Goal: Download file/media

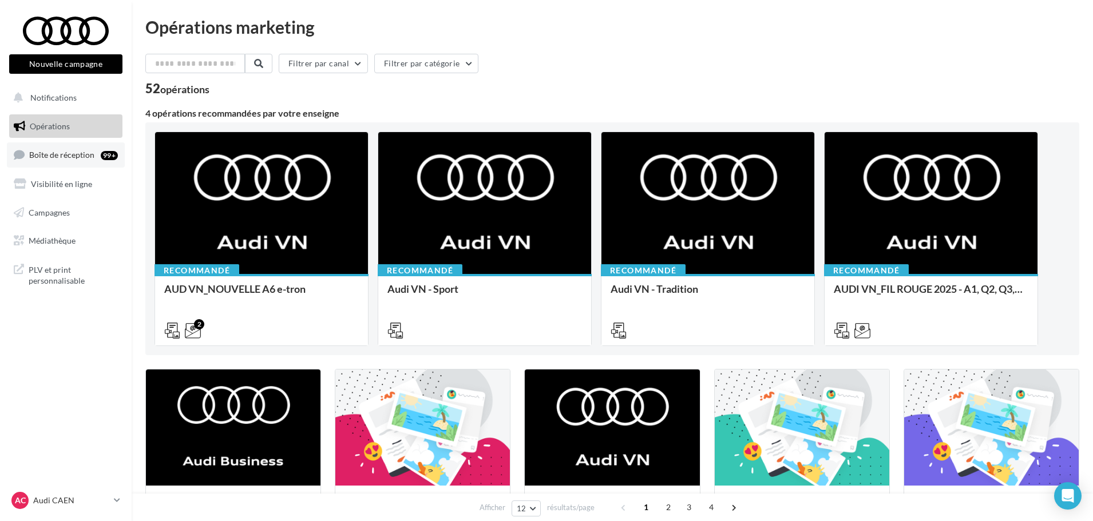
click at [56, 162] on link "Boîte de réception 99+" at bounding box center [66, 154] width 118 height 25
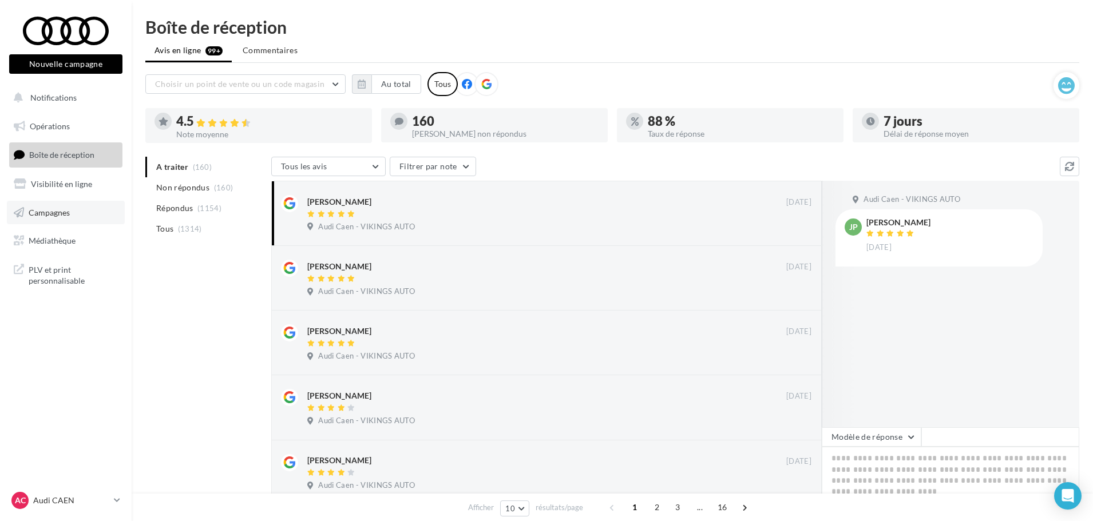
click at [50, 211] on span "Campagnes" at bounding box center [49, 212] width 41 height 10
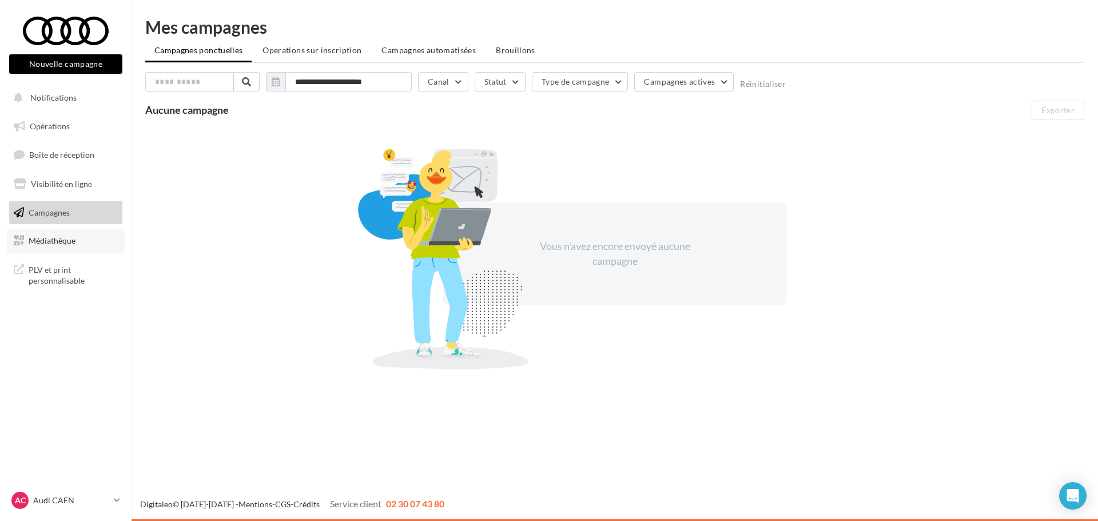
click at [44, 251] on link "Médiathèque" at bounding box center [66, 241] width 118 height 24
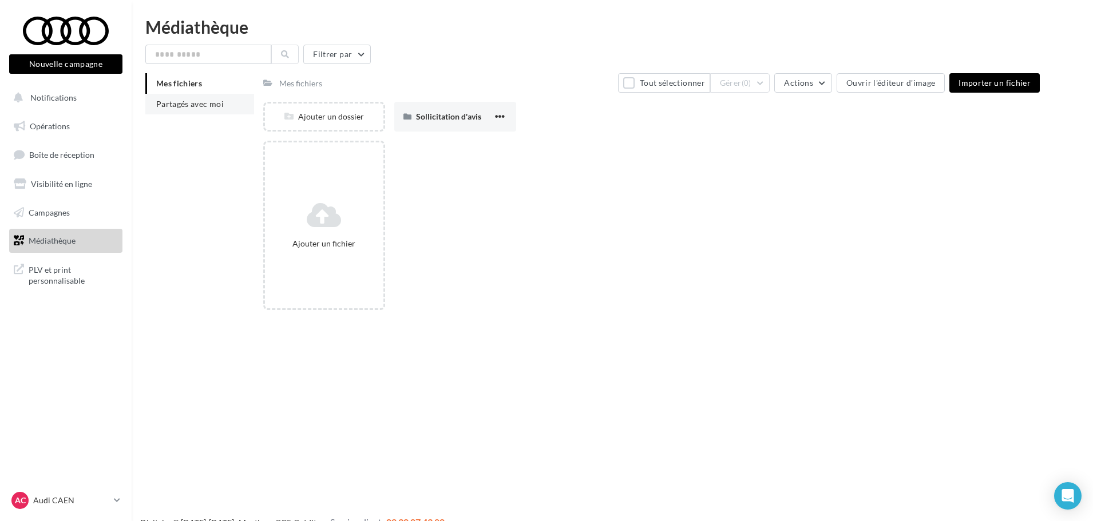
click at [211, 109] on li "Partagés avec moi" at bounding box center [199, 104] width 109 height 21
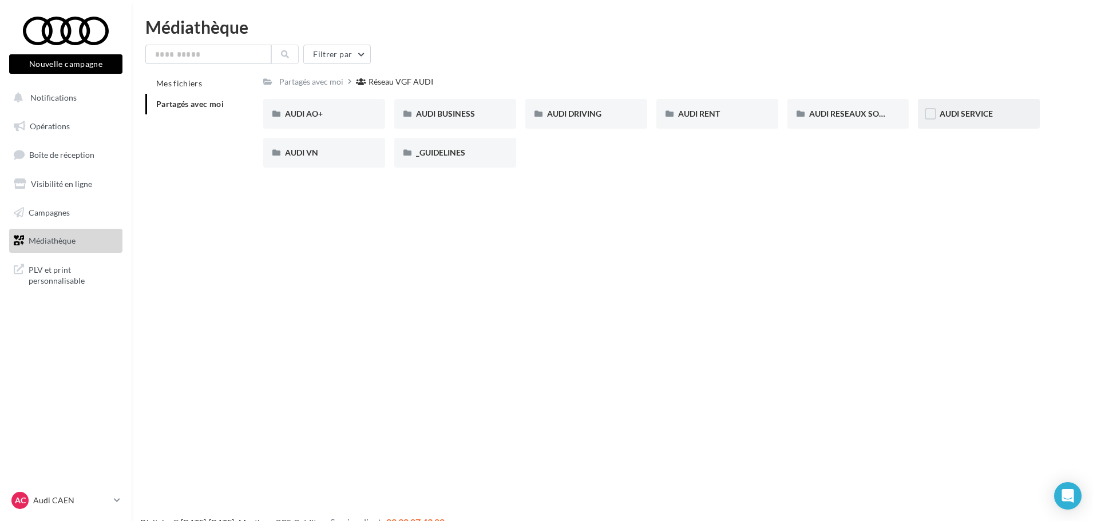
click at [965, 124] on div "AUDI SERVICE" at bounding box center [979, 114] width 122 height 30
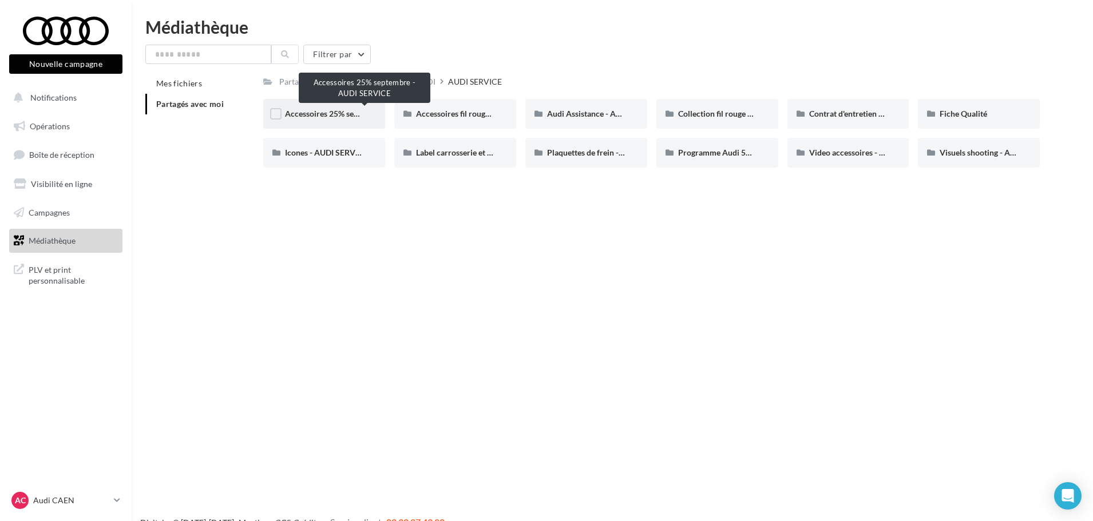
click at [328, 117] on span "Accessoires 25% septembre - AUDI SERVICE" at bounding box center [364, 114] width 158 height 10
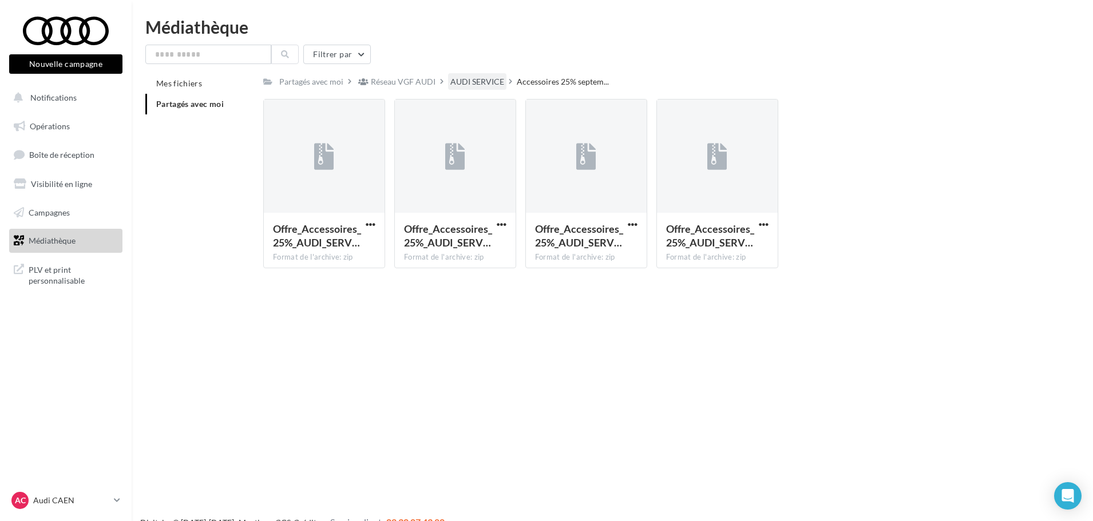
click at [482, 81] on div "AUDI SERVICE" at bounding box center [477, 81] width 54 height 11
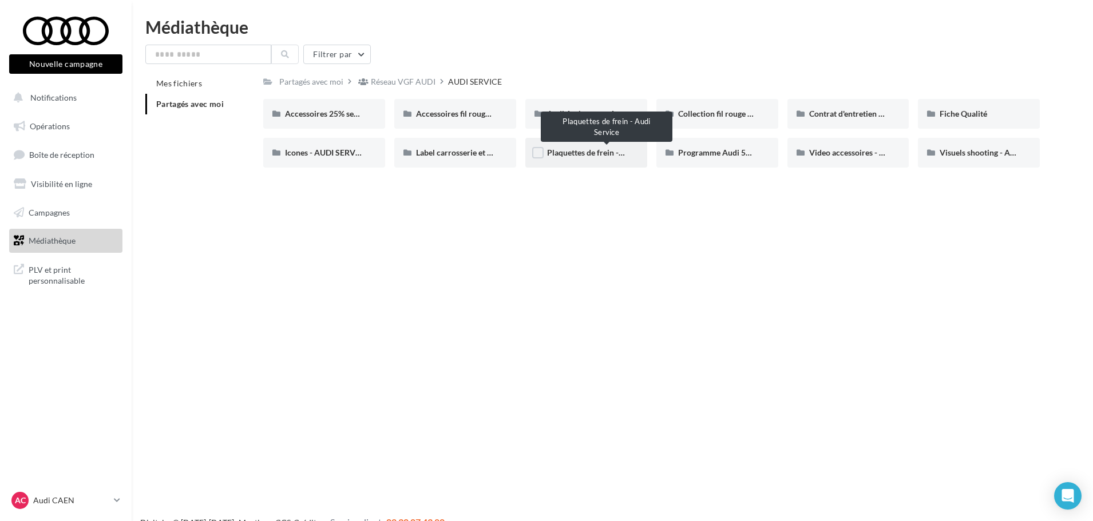
click at [606, 150] on span "Plaquettes de frein - Audi Service" at bounding box center [606, 153] width 118 height 10
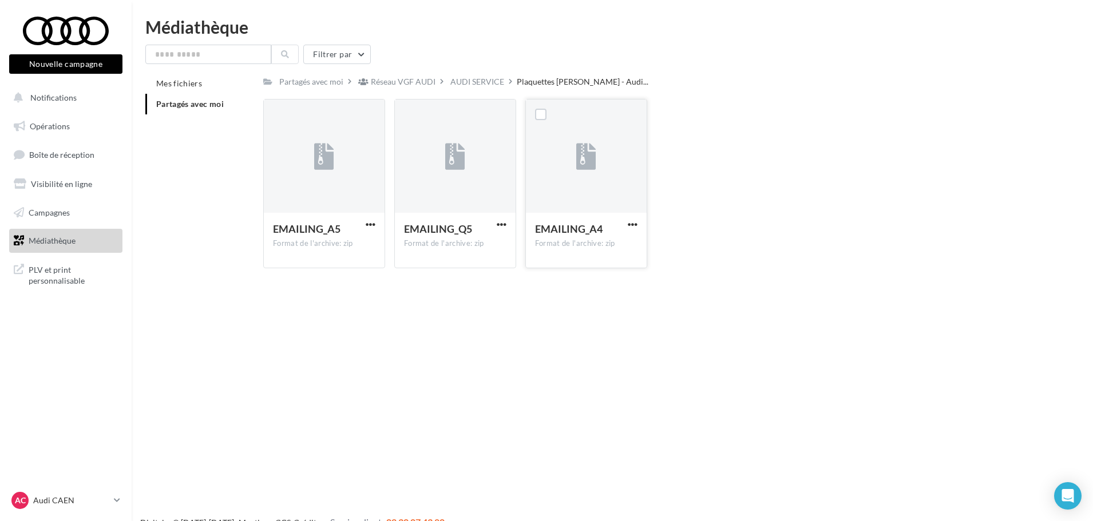
click at [640, 223] on div "EMAILING_A4 Format de l'archive: zip" at bounding box center [586, 240] width 121 height 54
click at [635, 223] on span "button" at bounding box center [633, 225] width 10 height 10
click at [572, 237] on button "Télécharger" at bounding box center [582, 247] width 114 height 30
click at [525, 82] on span "Plaquettes de frein - Audi..." at bounding box center [583, 81] width 132 height 11
click at [470, 73] on div "AUDI SERVICE" at bounding box center [477, 81] width 58 height 17
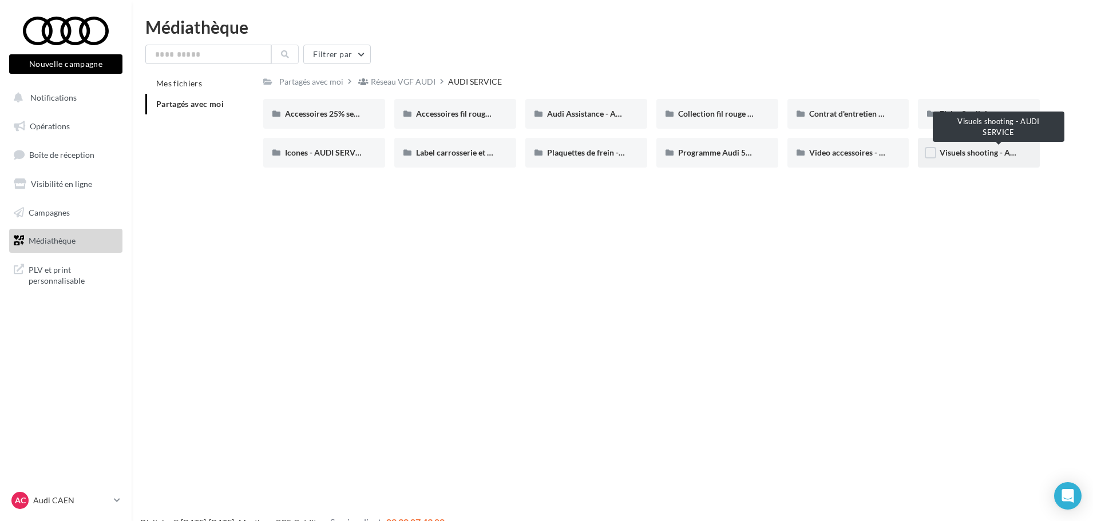
click at [990, 156] on span "Visuels shooting - AUDI SERVICE" at bounding box center [998, 153] width 118 height 10
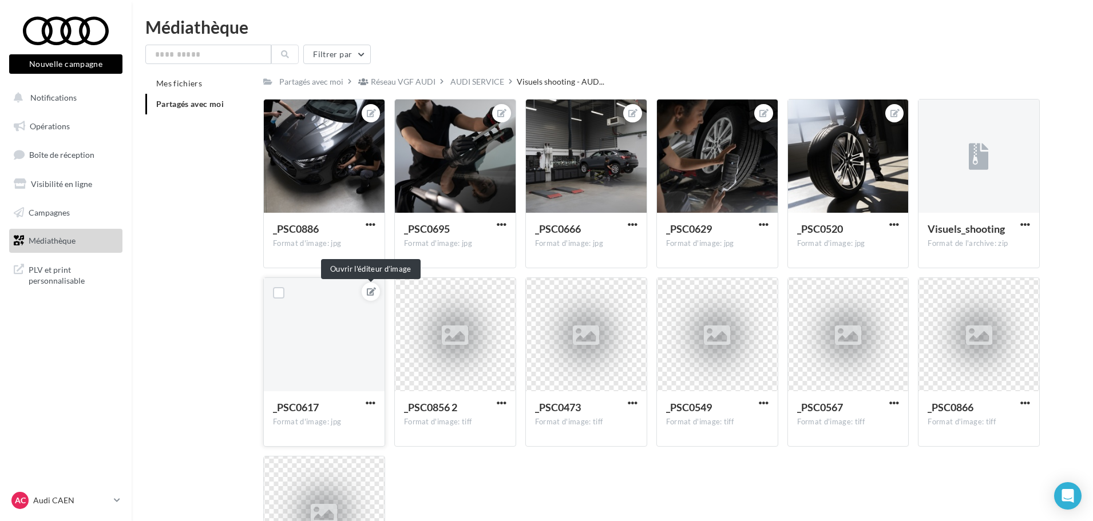
click at [369, 295] on icon at bounding box center [371, 292] width 9 height 8
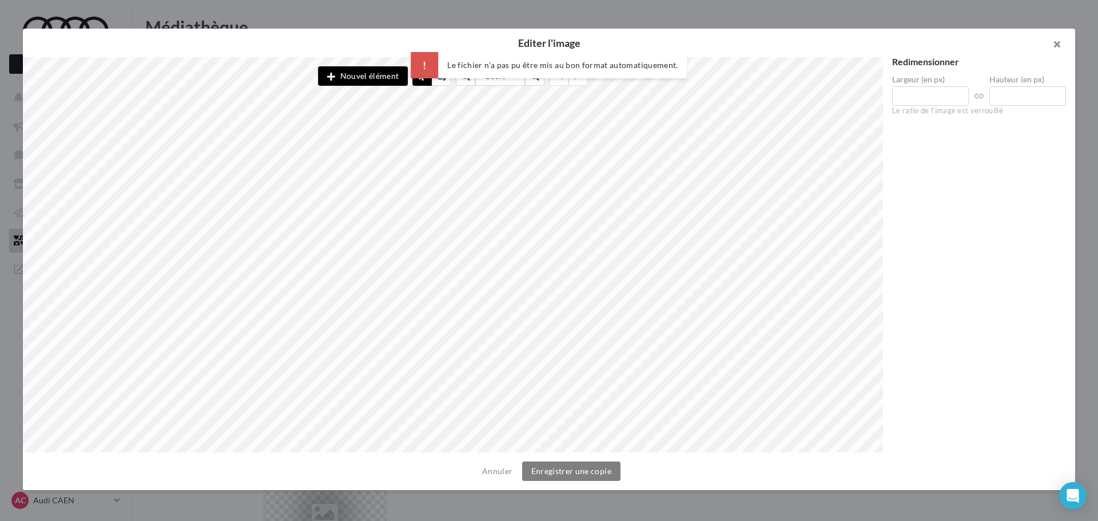
click at [1064, 46] on button "button" at bounding box center [1053, 46] width 46 height 34
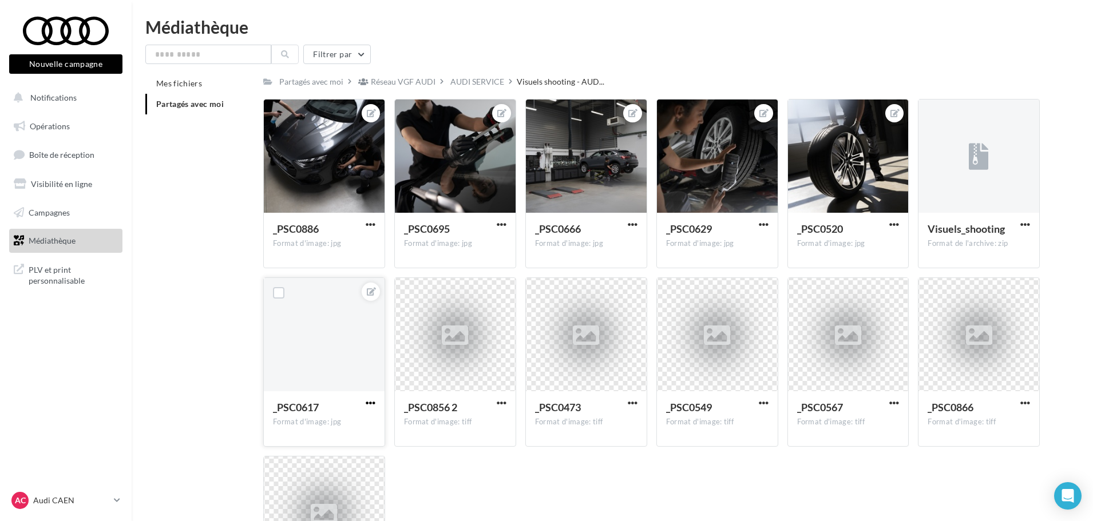
click at [373, 400] on span "button" at bounding box center [371, 403] width 10 height 10
click at [330, 435] on button "Ouvrir l'éditeur d'image" at bounding box center [317, 426] width 121 height 30
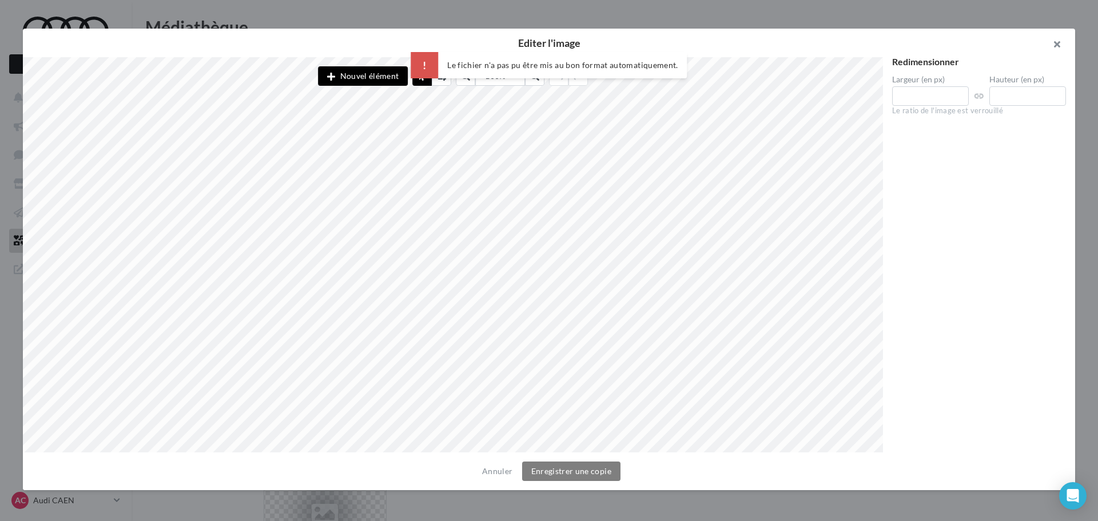
click at [1062, 44] on button "button" at bounding box center [1053, 46] width 46 height 34
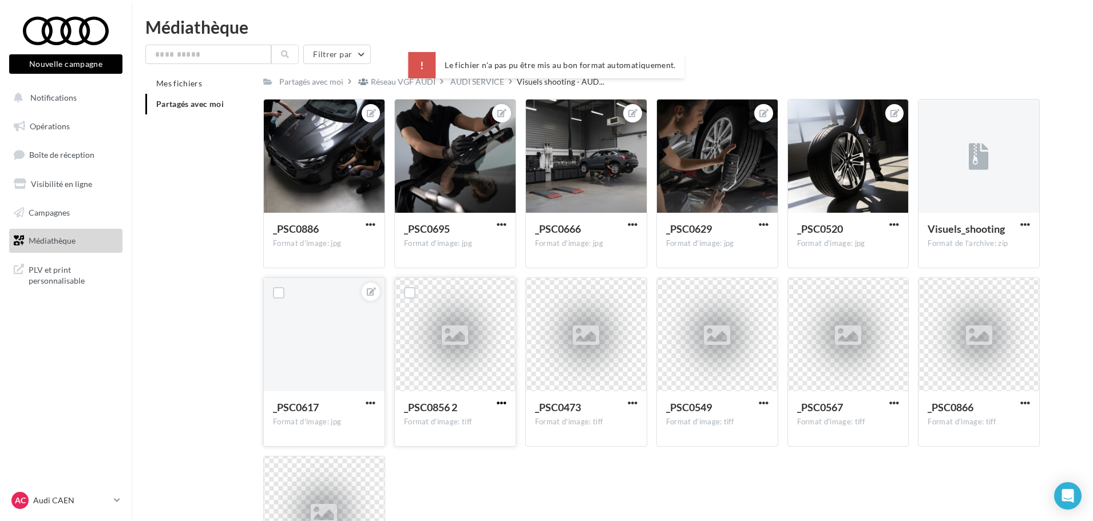
click at [501, 405] on span "button" at bounding box center [502, 403] width 10 height 10
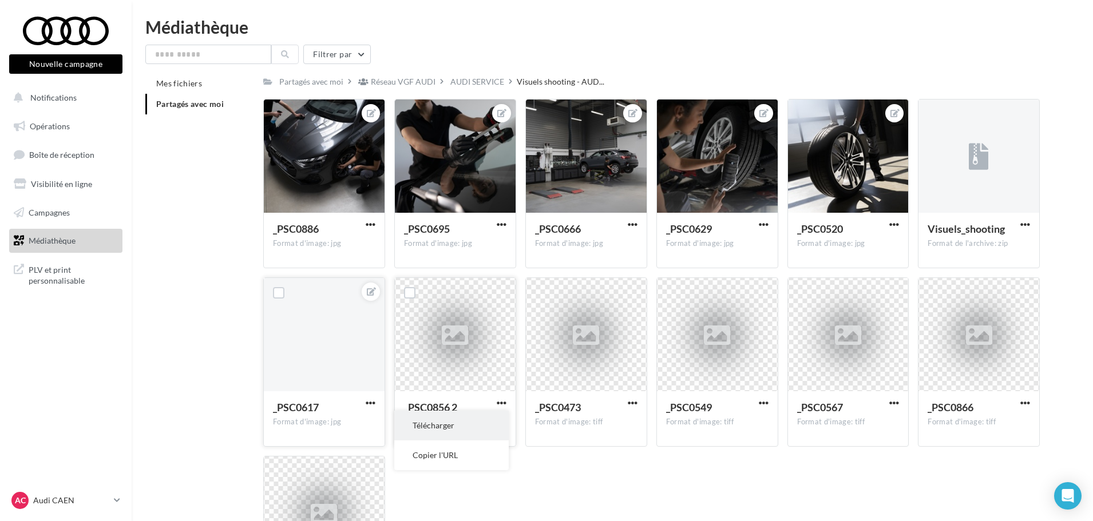
click at [435, 428] on button "Télécharger" at bounding box center [451, 426] width 114 height 30
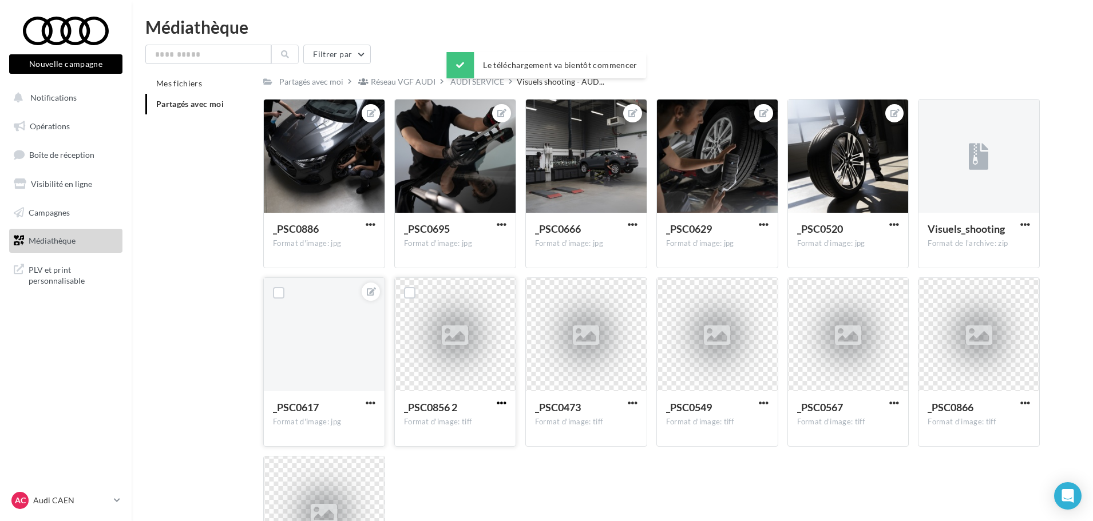
click at [505, 406] on span "button" at bounding box center [502, 403] width 10 height 10
click at [459, 459] on button "Copier l'URL" at bounding box center [451, 456] width 114 height 30
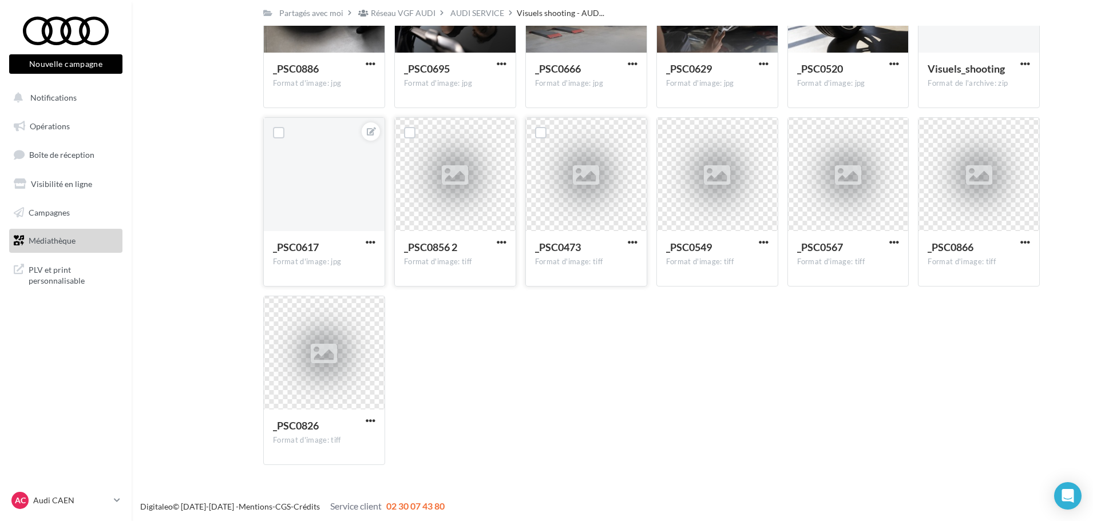
scroll to position [162, 0]
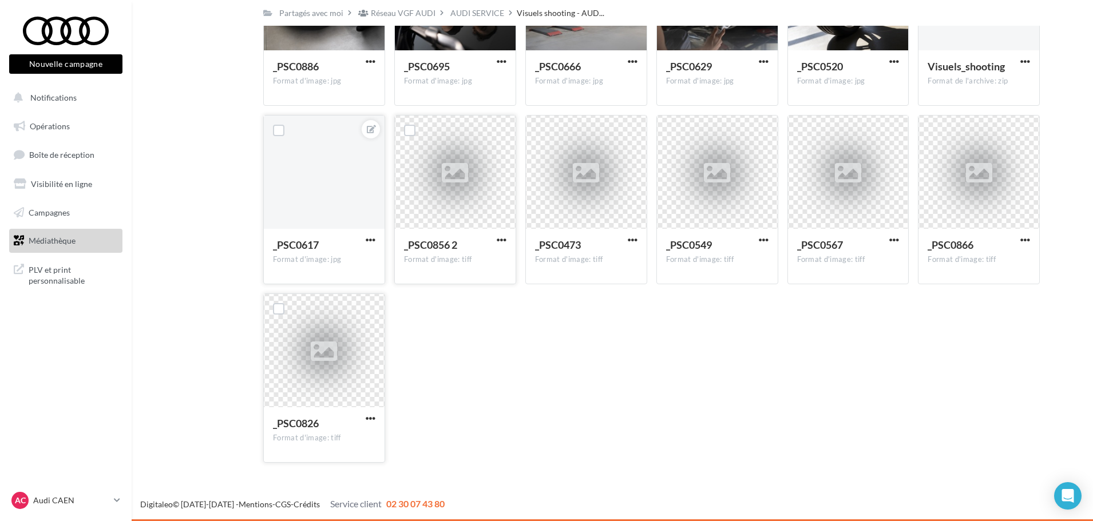
click at [346, 375] on div at bounding box center [324, 351] width 121 height 114
click at [374, 416] on span "button" at bounding box center [371, 419] width 10 height 10
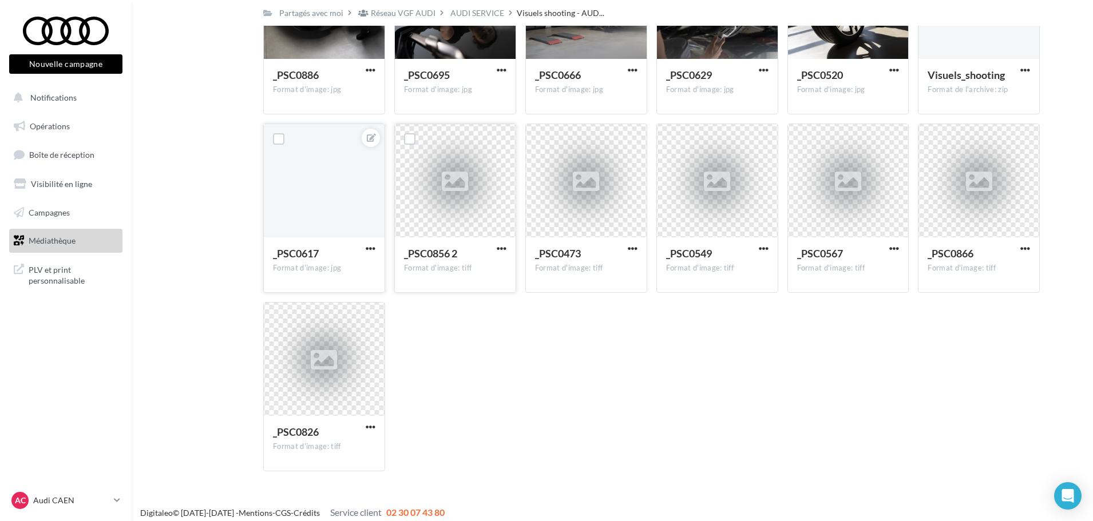
scroll to position [47, 0]
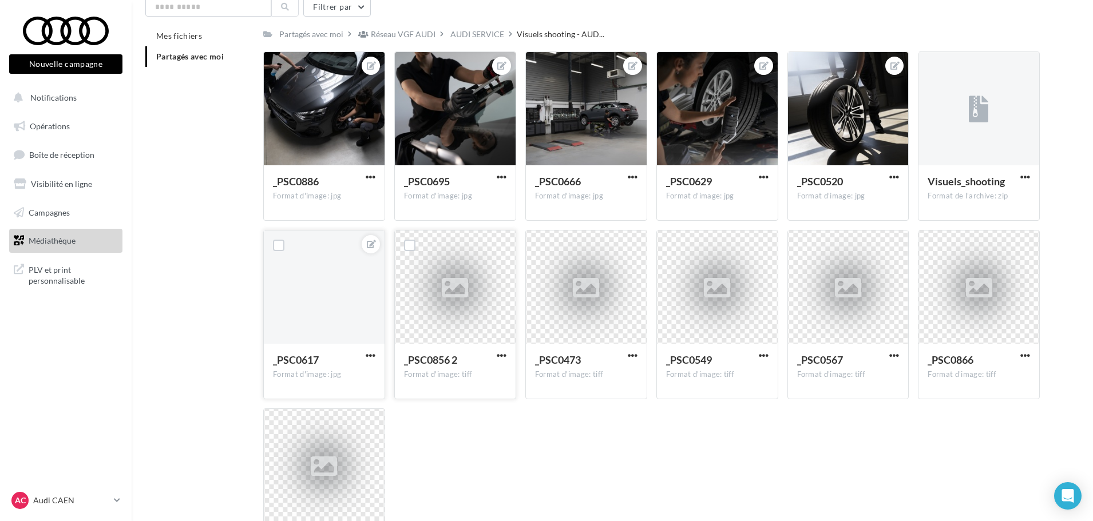
click at [363, 355] on button "button" at bounding box center [370, 356] width 14 height 11
click at [352, 404] on button "Télécharger" at bounding box center [317, 408] width 121 height 30
click at [373, 360] on span "button" at bounding box center [371, 356] width 10 height 10
click at [325, 436] on button "Copier l'URL" at bounding box center [317, 438] width 121 height 30
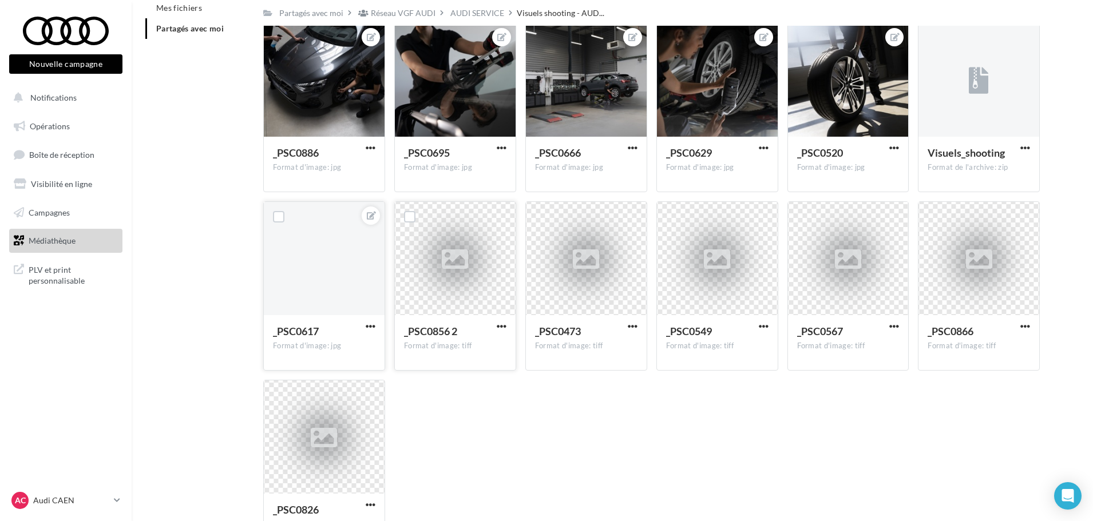
scroll to position [0, 0]
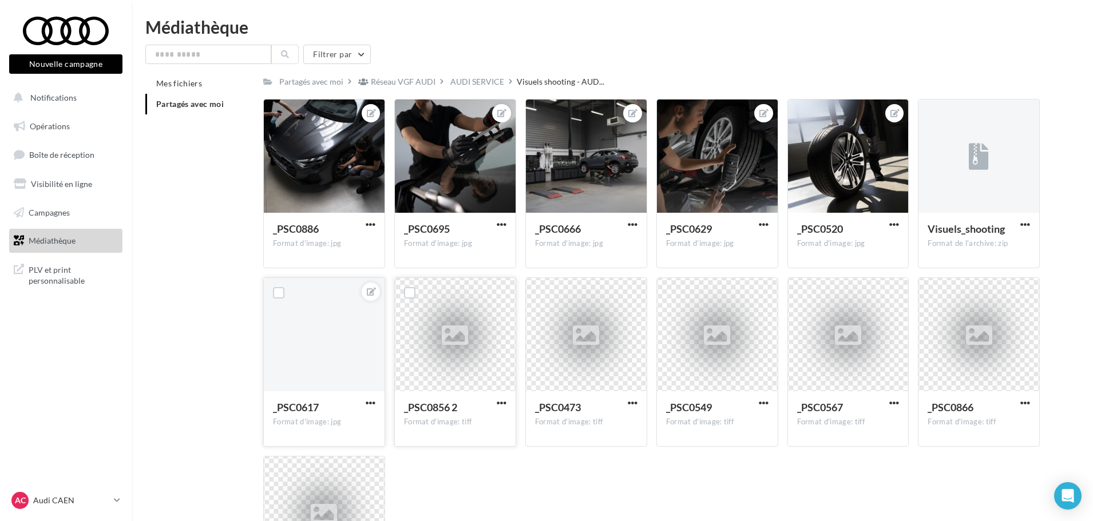
click at [440, 81] on icon at bounding box center [441, 81] width 3 height 8
click at [485, 77] on div "AUDI SERVICE" at bounding box center [477, 81] width 54 height 11
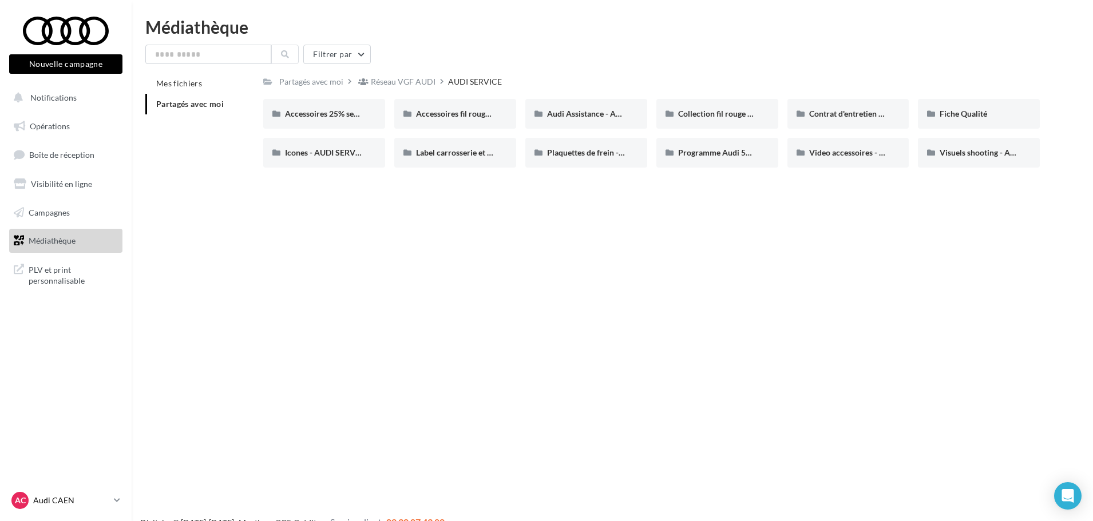
click at [44, 498] on p "Audi CAEN" at bounding box center [71, 500] width 76 height 11
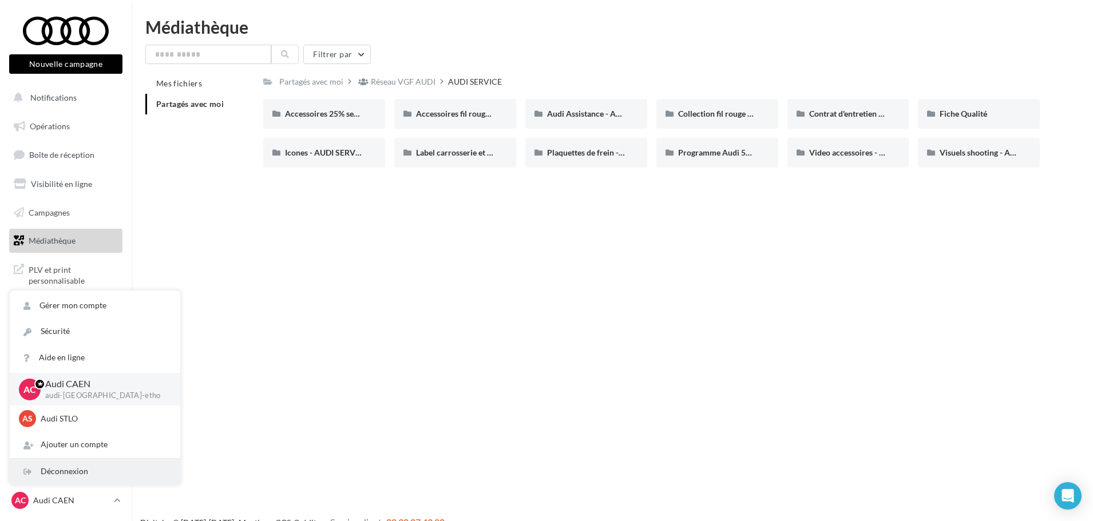
click at [94, 469] on div "Déconnexion" at bounding box center [95, 472] width 170 height 26
